Goal: Book appointment/travel/reservation

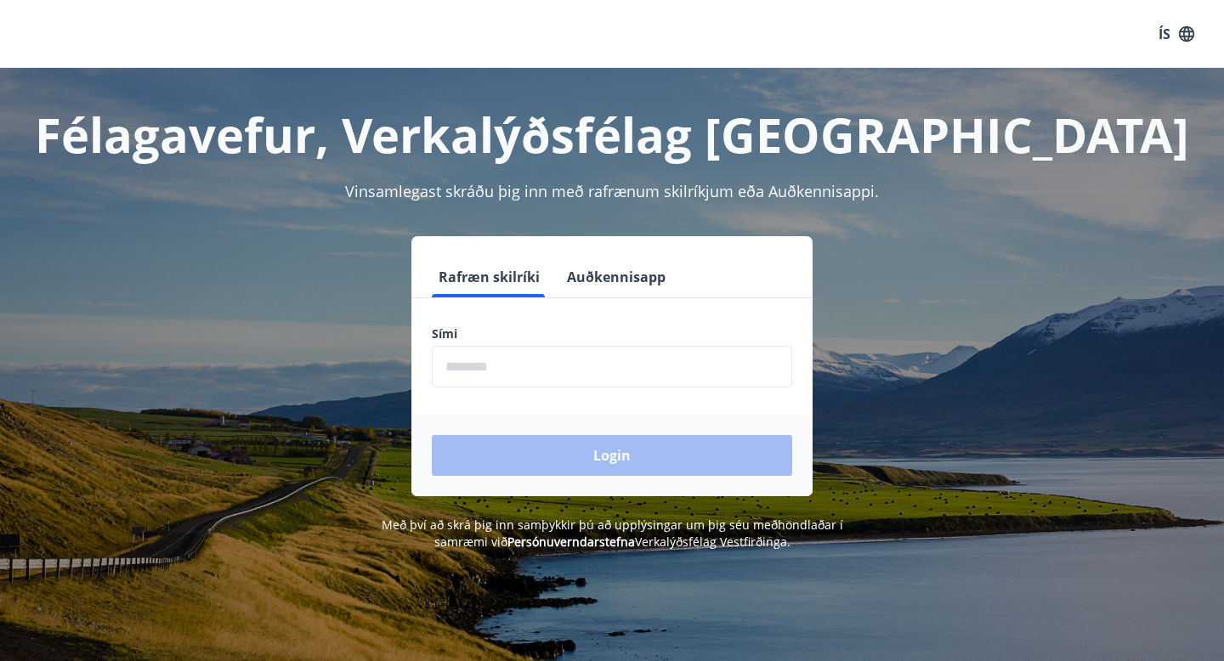
click at [555, 383] on input "phone" at bounding box center [612, 367] width 361 height 42
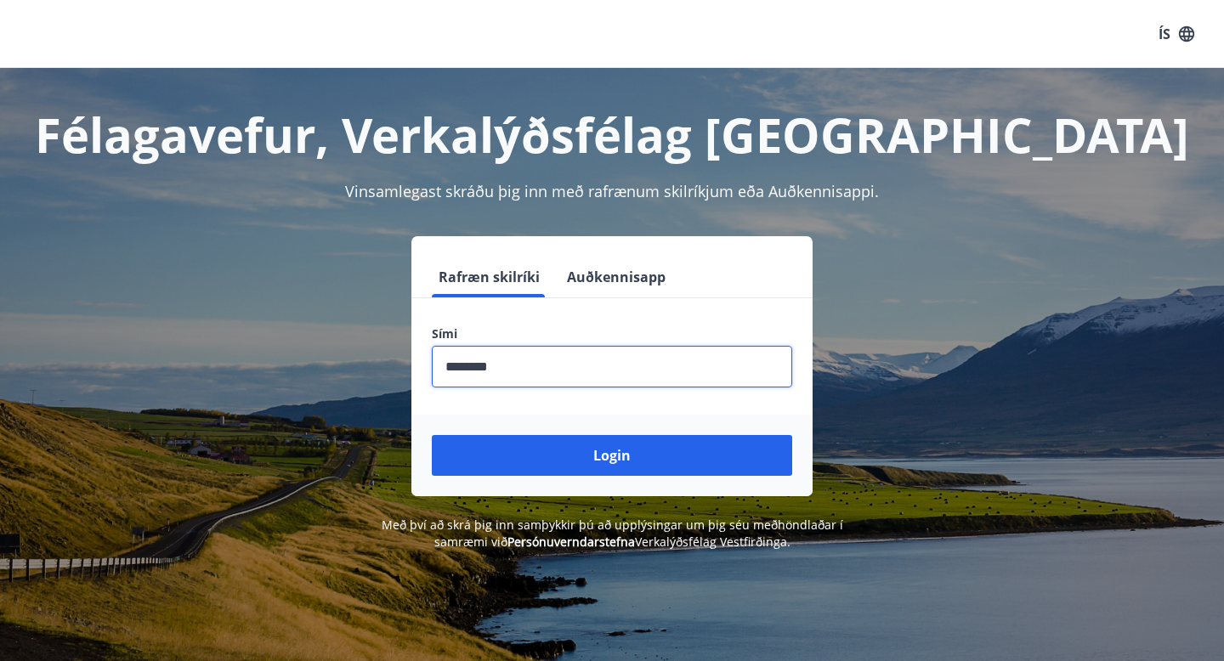
type input "********"
click at [432, 435] on button "Login" at bounding box center [612, 455] width 361 height 41
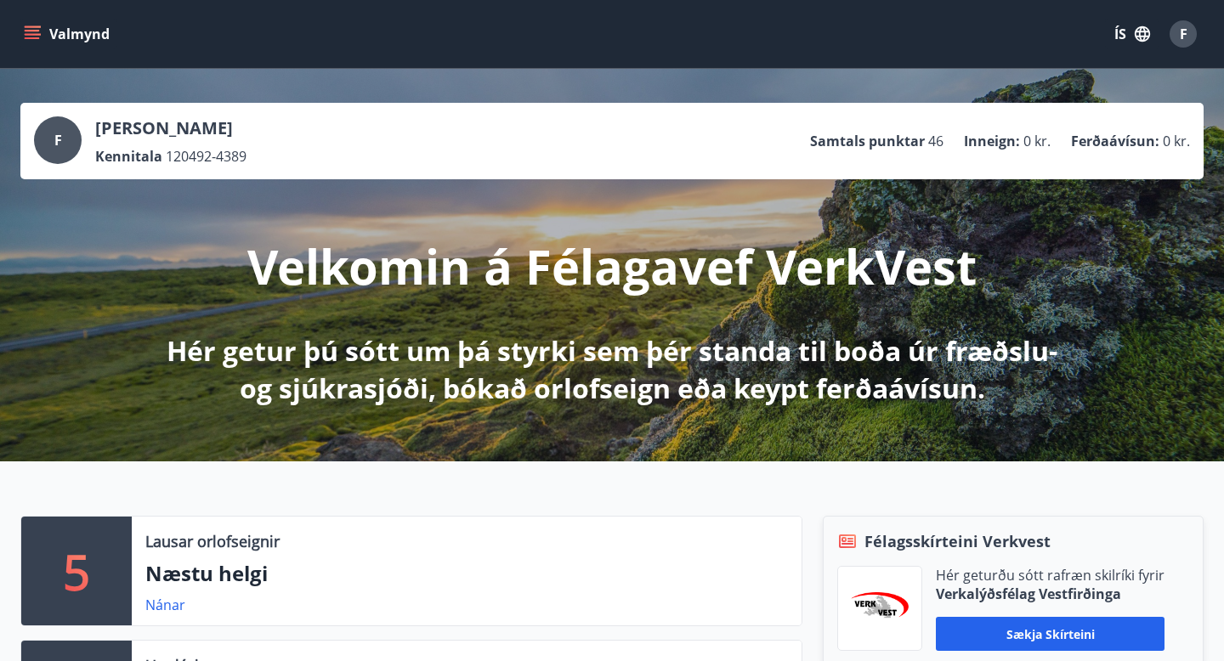
click at [1121, 36] on button "ÍS" at bounding box center [1132, 34] width 54 height 31
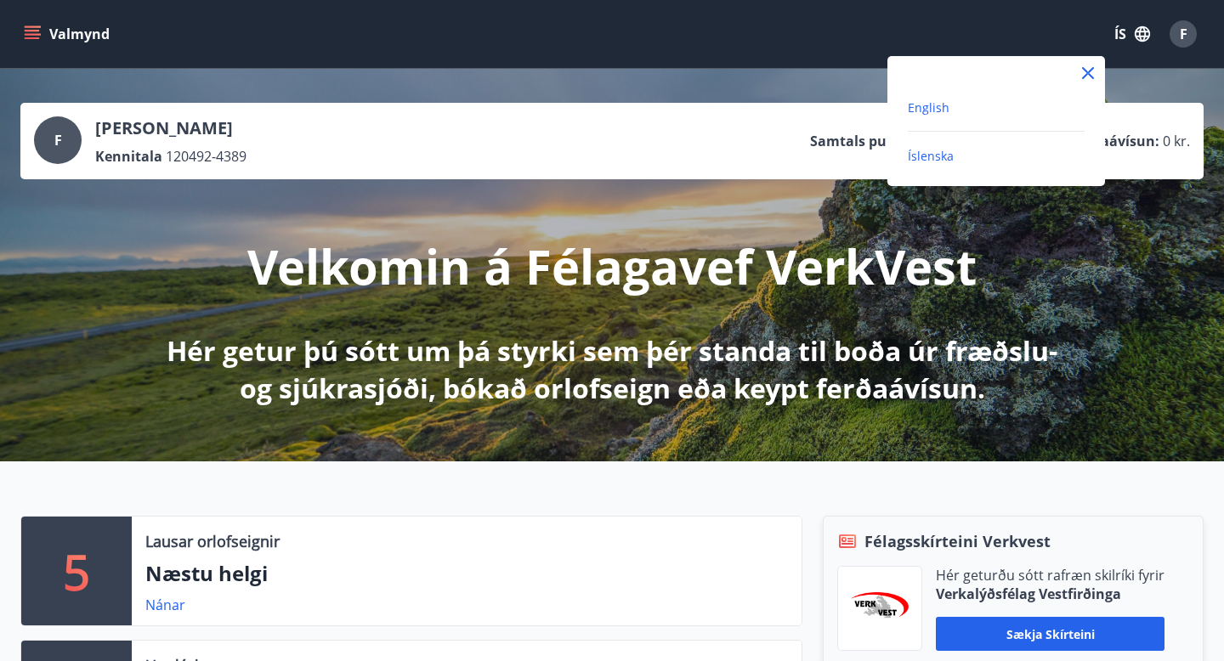
click at [937, 100] on span "English" at bounding box center [929, 107] width 42 height 16
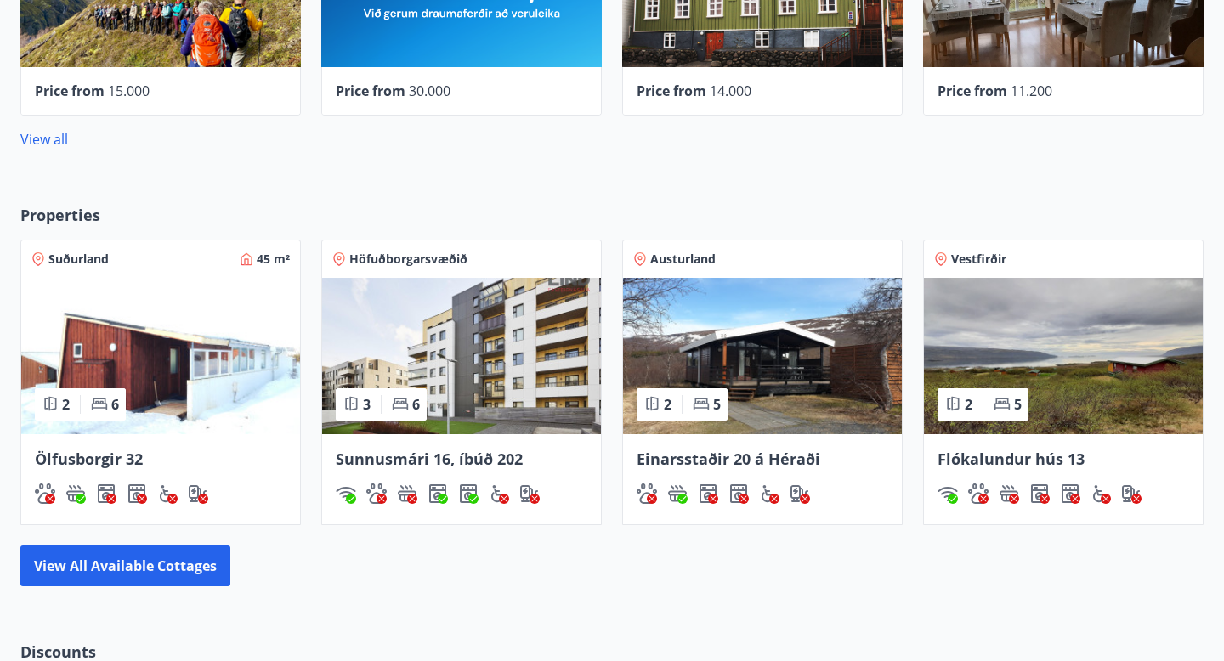
scroll to position [986, 0]
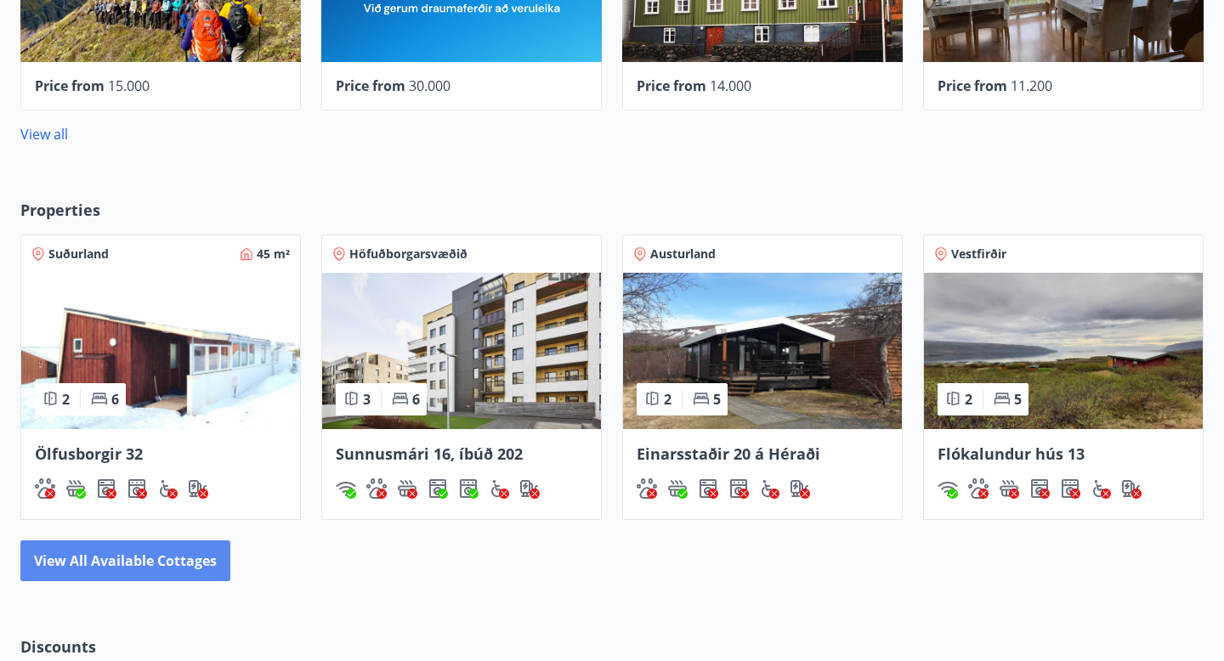
click at [129, 569] on button "View all available cottages" at bounding box center [125, 561] width 210 height 41
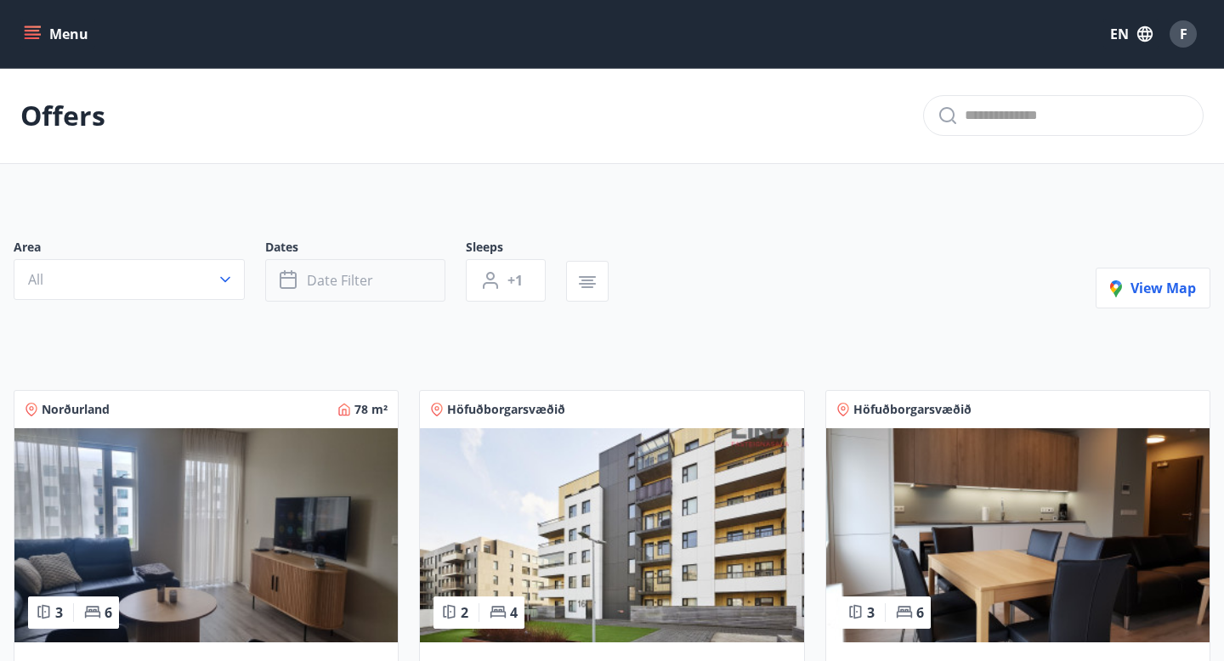
click at [351, 299] on button "Date filter" at bounding box center [355, 280] width 180 height 43
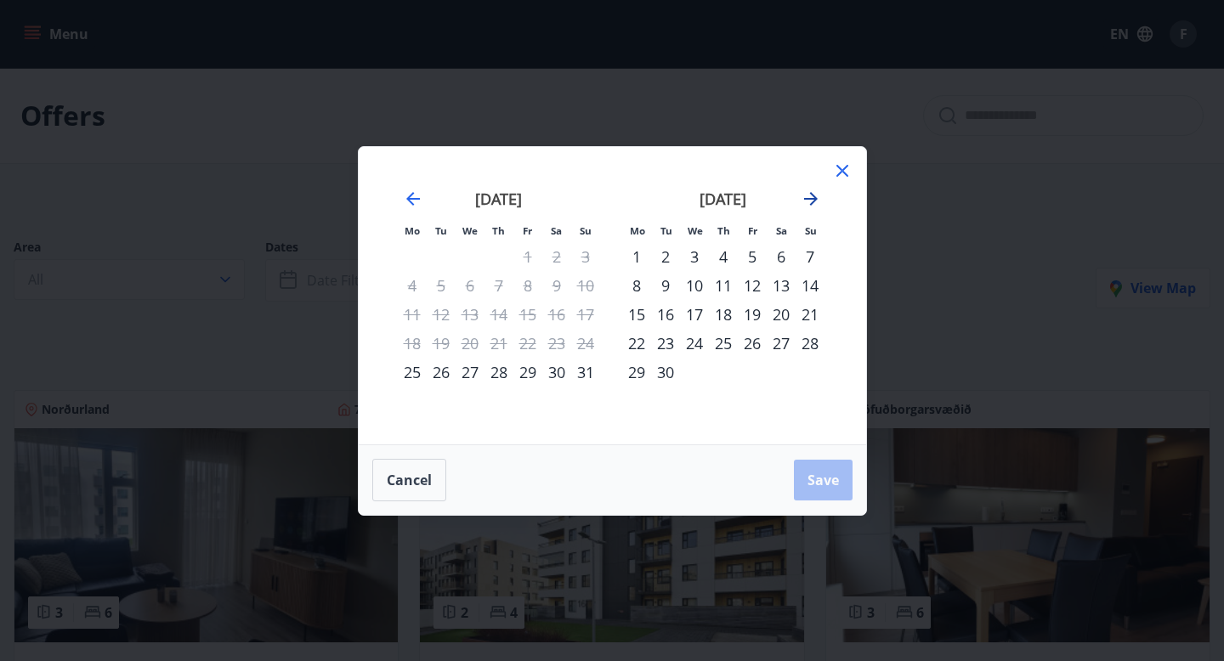
click at [815, 198] on icon "Move forward to switch to the next month." at bounding box center [811, 199] width 14 height 14
click at [721, 255] on div "2" at bounding box center [723, 256] width 29 height 29
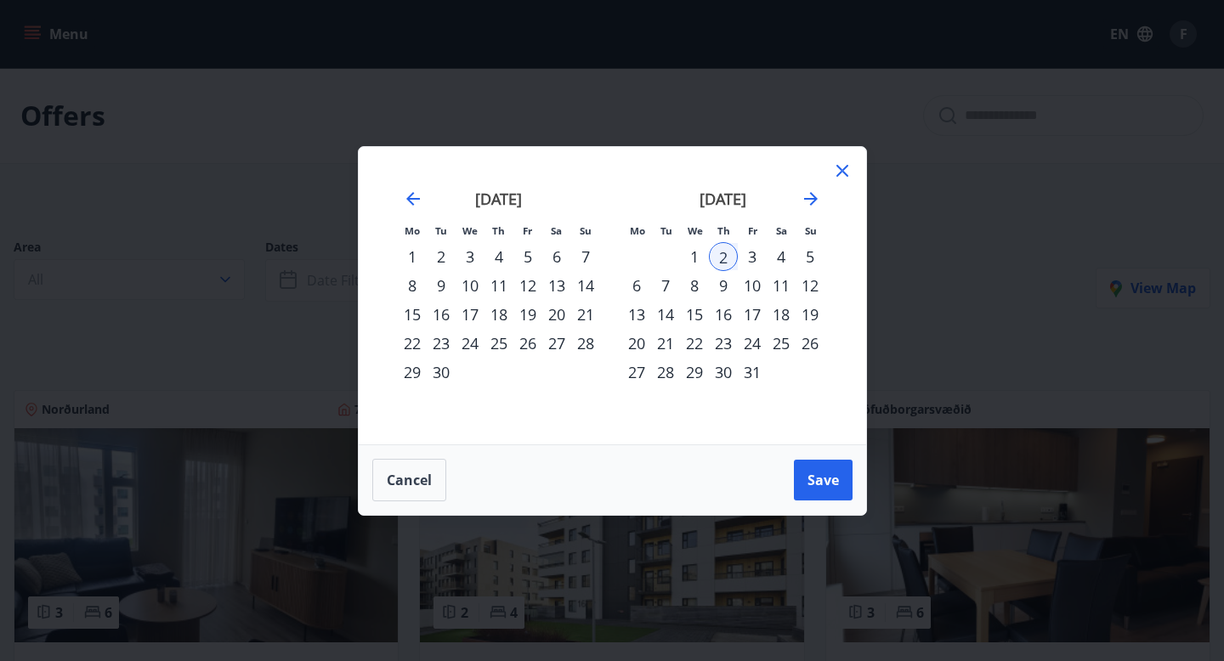
click at [693, 259] on div "1" at bounding box center [694, 256] width 29 height 29
click at [716, 253] on div "2" at bounding box center [723, 256] width 29 height 29
click at [700, 255] on div "1" at bounding box center [694, 256] width 29 height 29
click at [814, 259] on div "5" at bounding box center [810, 256] width 29 height 29
click at [704, 254] on div "1" at bounding box center [694, 256] width 29 height 29
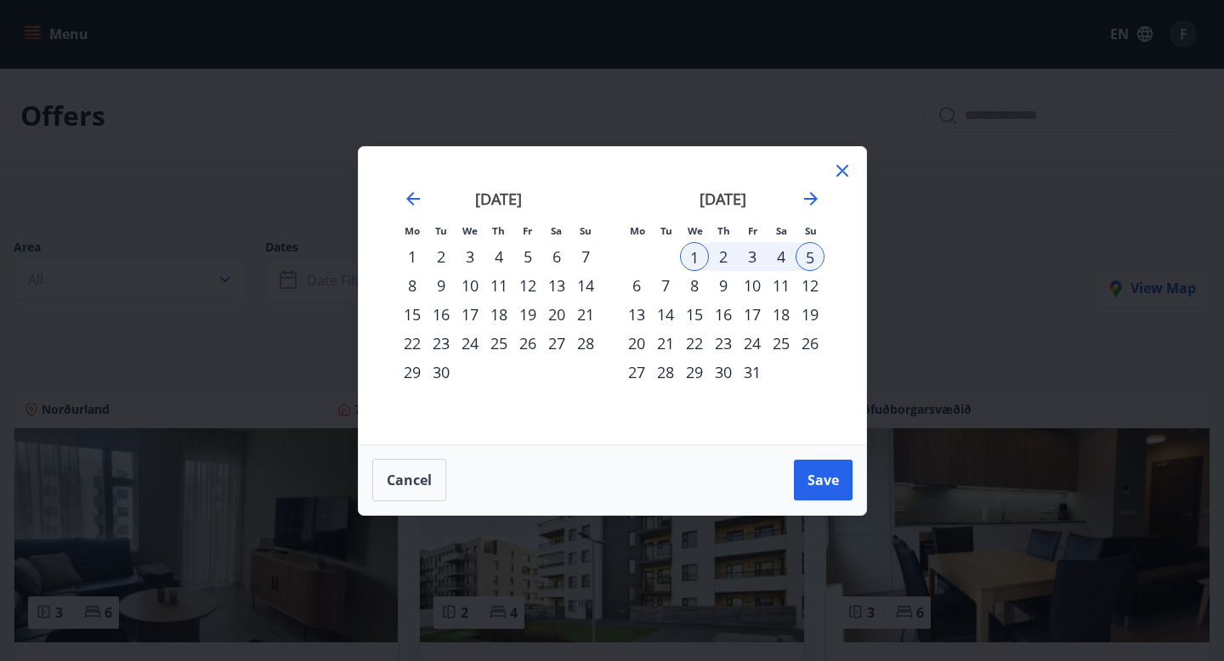
click at [729, 258] on div "2" at bounding box center [723, 256] width 29 height 29
click at [816, 257] on div "5" at bounding box center [810, 256] width 29 height 29
click at [694, 260] on div "1" at bounding box center [694, 256] width 29 height 29
click at [807, 258] on div "5" at bounding box center [810, 256] width 29 height 29
click at [820, 492] on button "Save" at bounding box center [823, 480] width 59 height 41
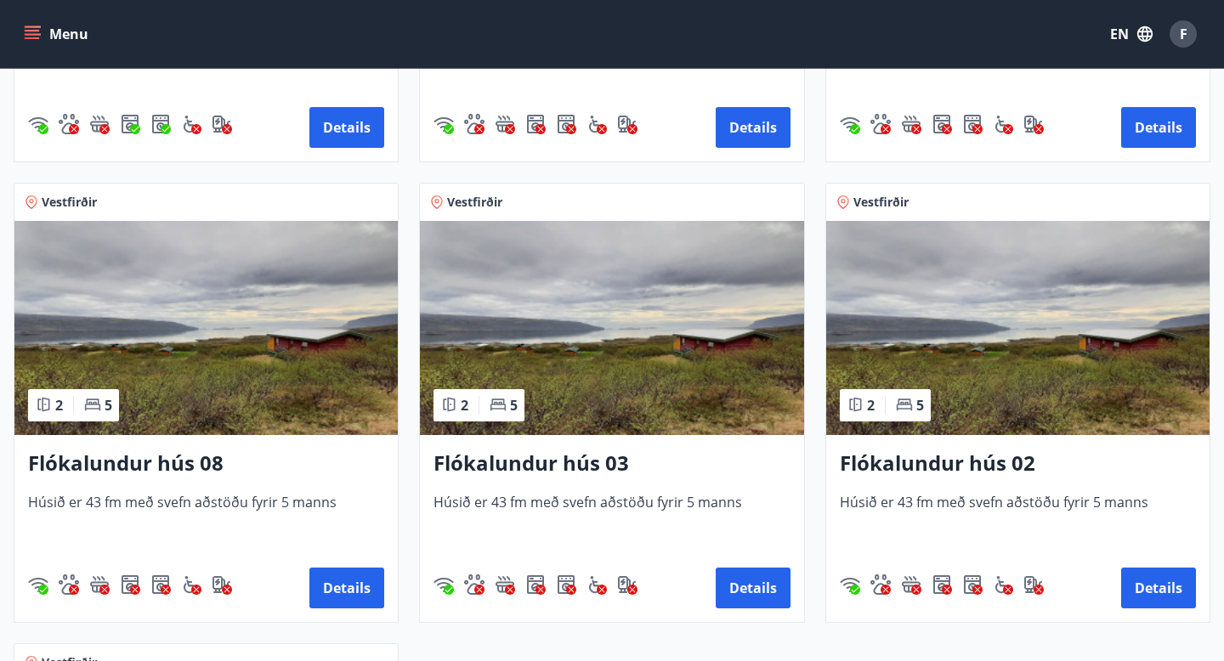
scroll to position [2052, 0]
